Goal: Task Accomplishment & Management: Use online tool/utility

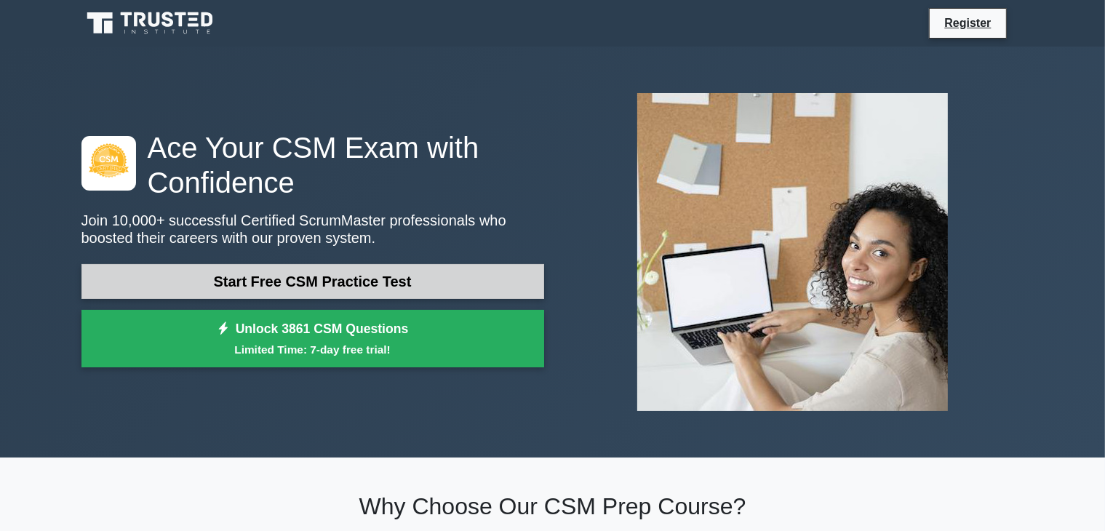
click at [329, 282] on link "Start Free CSM Practice Test" at bounding box center [312, 281] width 463 height 35
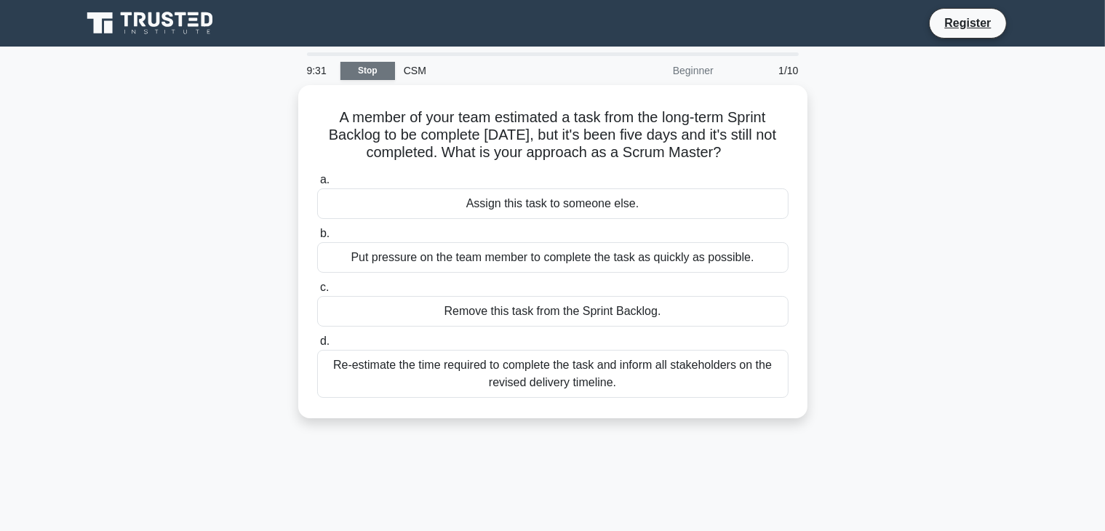
click at [373, 65] on link "Stop" at bounding box center [367, 71] width 55 height 18
